Goal: Navigation & Orientation: Find specific page/section

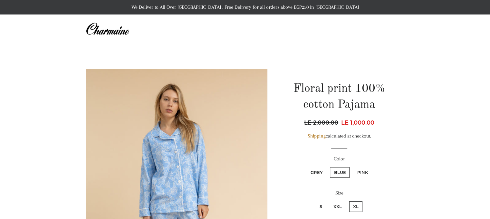
click at [112, 31] on img at bounding box center [108, 29] width 44 height 14
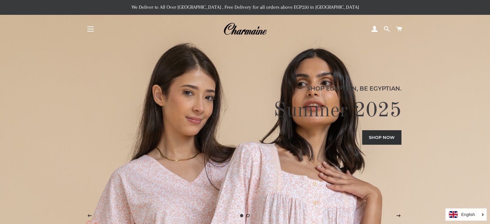
click at [89, 28] on button "Site navigation" at bounding box center [91, 29] width 16 height 16
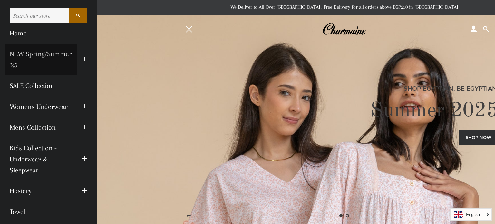
click at [55, 62] on link "NEW Spring/Summer '25" at bounding box center [41, 60] width 72 height 32
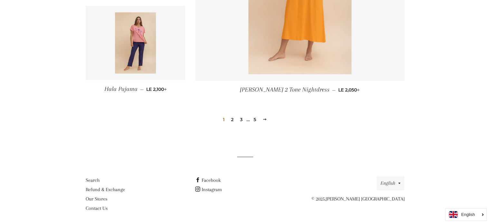
scroll to position [923, 0]
